Goal: Navigation & Orientation: Find specific page/section

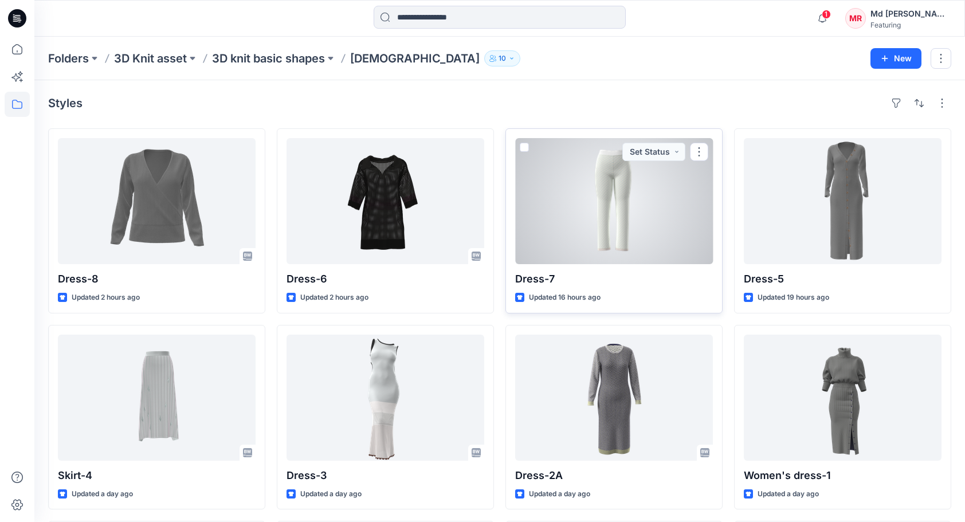
click at [643, 227] on div at bounding box center [614, 201] width 198 height 126
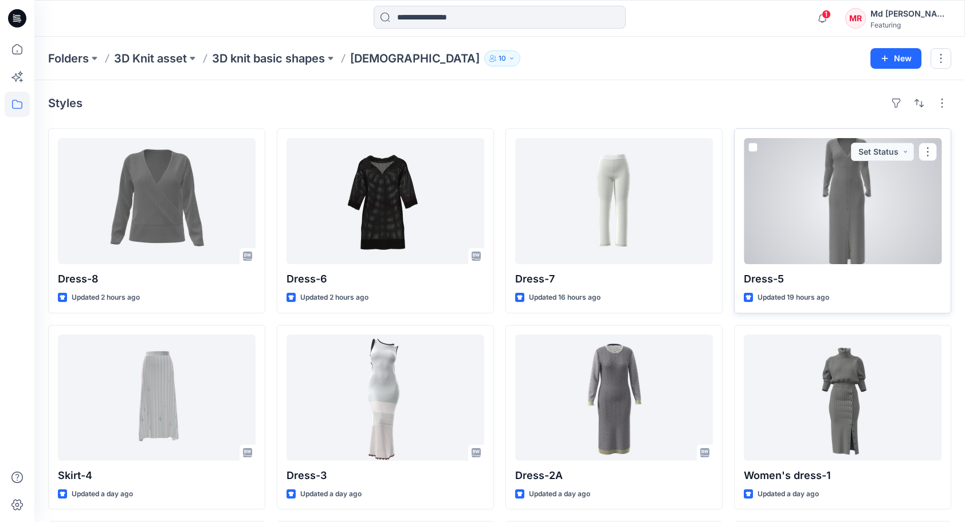
click at [861, 206] on div at bounding box center [843, 201] width 198 height 126
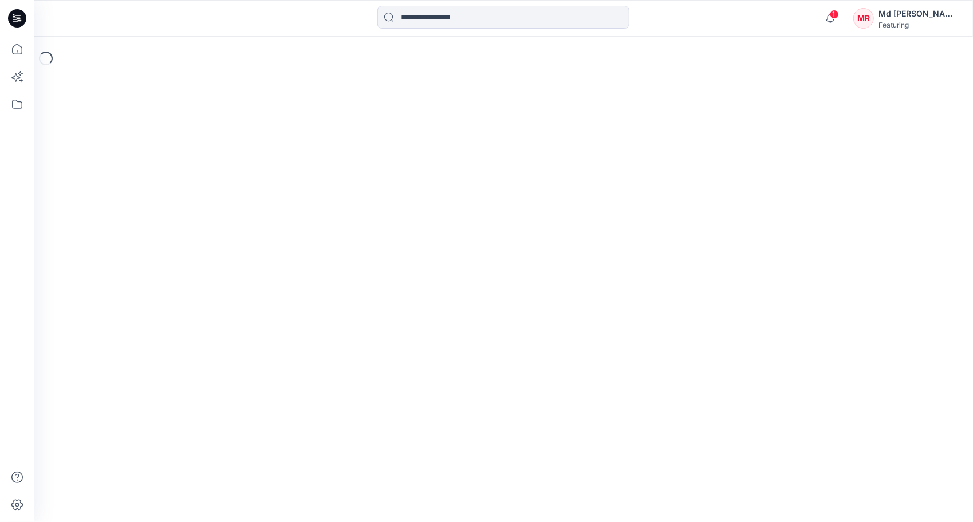
click at [861, 206] on div "Loading..." at bounding box center [503, 279] width 939 height 485
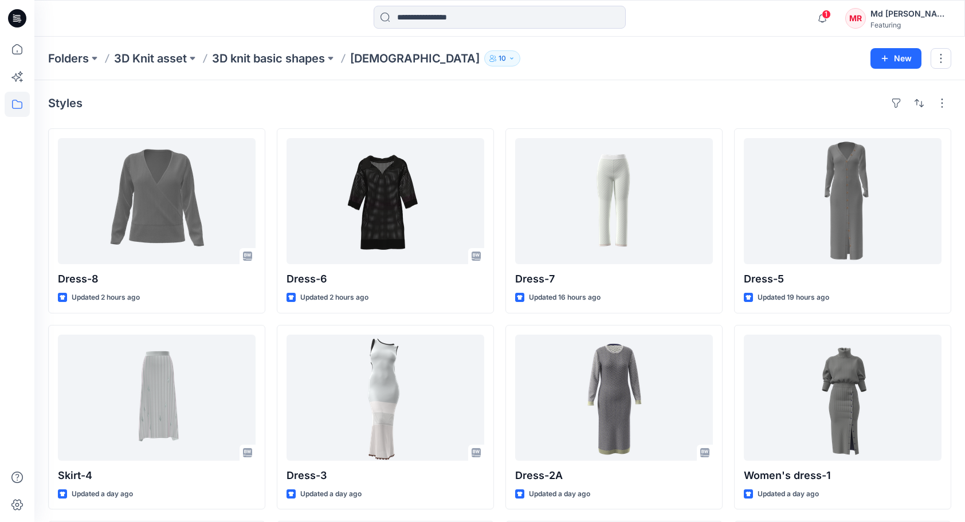
click at [627, 102] on div "Styles" at bounding box center [499, 103] width 903 height 18
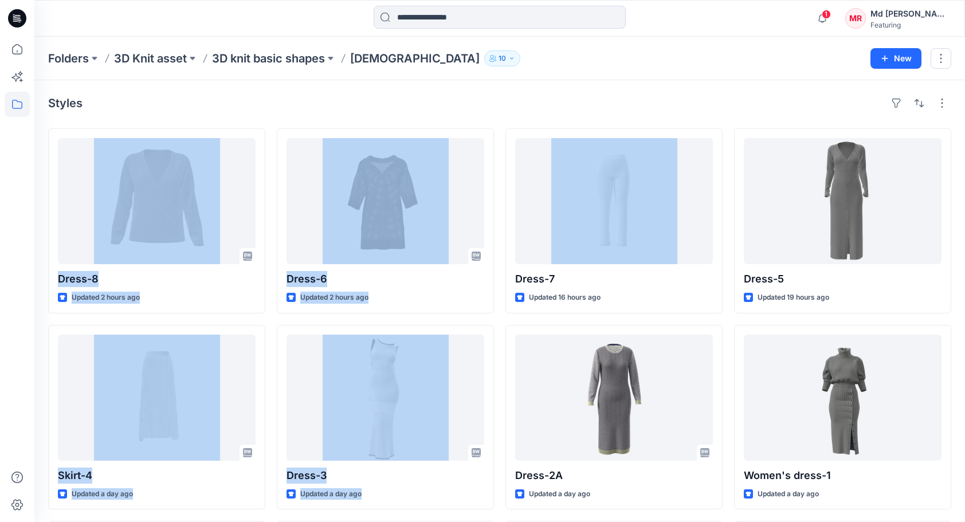
drag, startPoint x: 627, startPoint y: 102, endPoint x: 725, endPoint y: 125, distance: 100.6
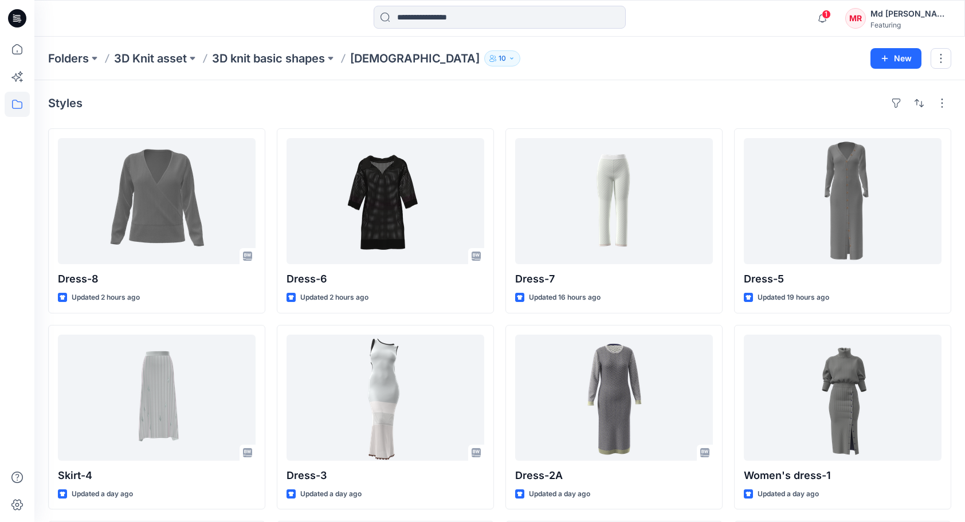
click at [702, 110] on div "Styles" at bounding box center [499, 103] width 903 height 18
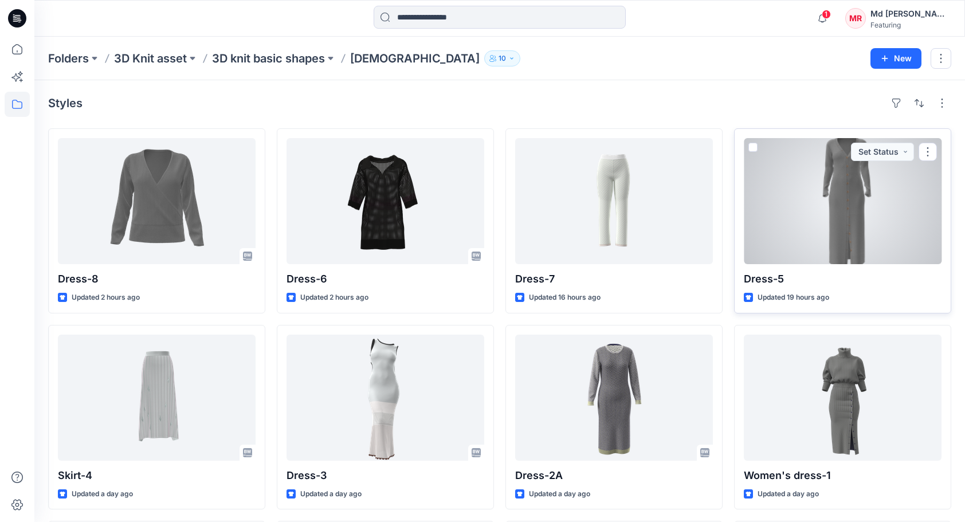
click at [854, 229] on div at bounding box center [843, 201] width 198 height 126
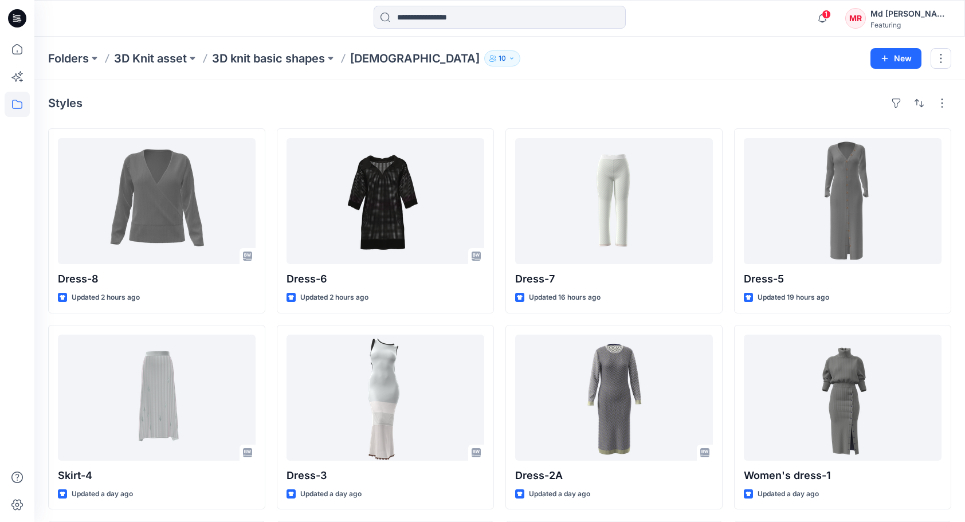
click at [276, 108] on div "Styles" at bounding box center [499, 103] width 903 height 18
